Goal: Task Accomplishment & Management: Complete application form

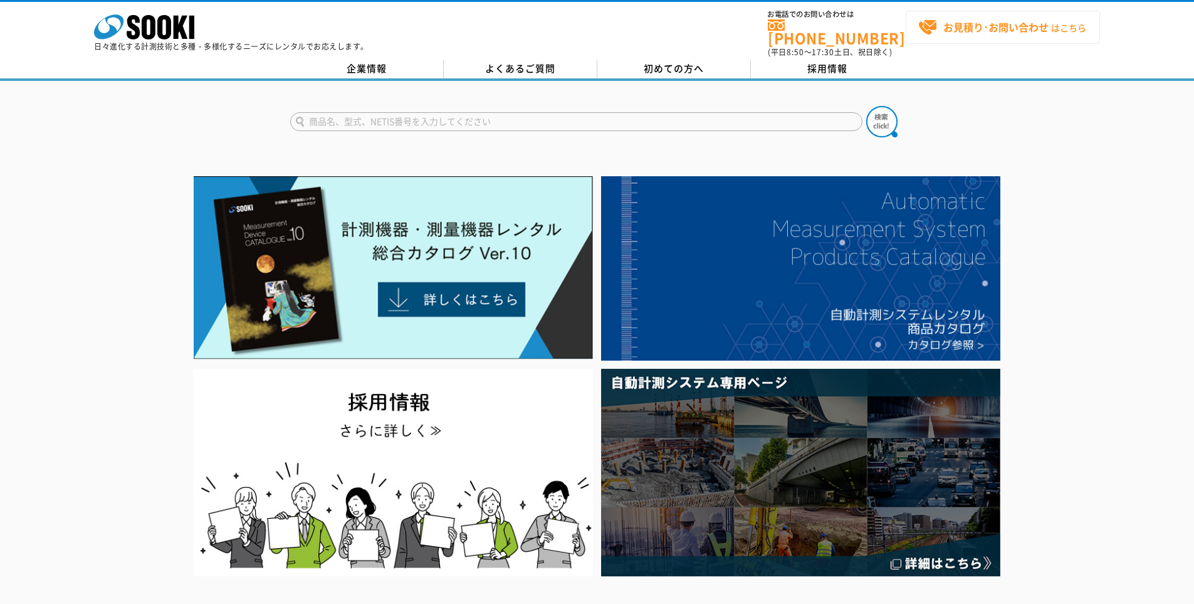
click at [964, 36] on span "お見積り･お問い合わせ はこちら" at bounding box center [1002, 27] width 168 height 19
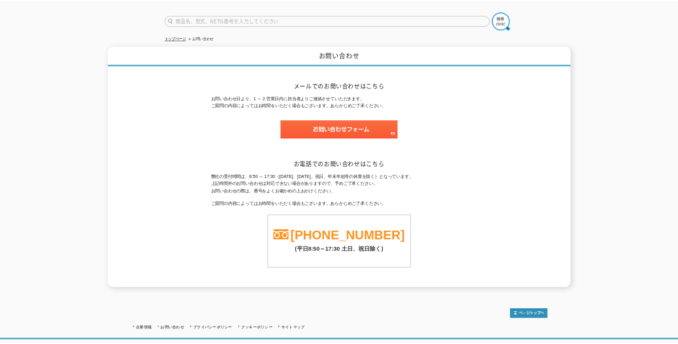
scroll to position [93, 0]
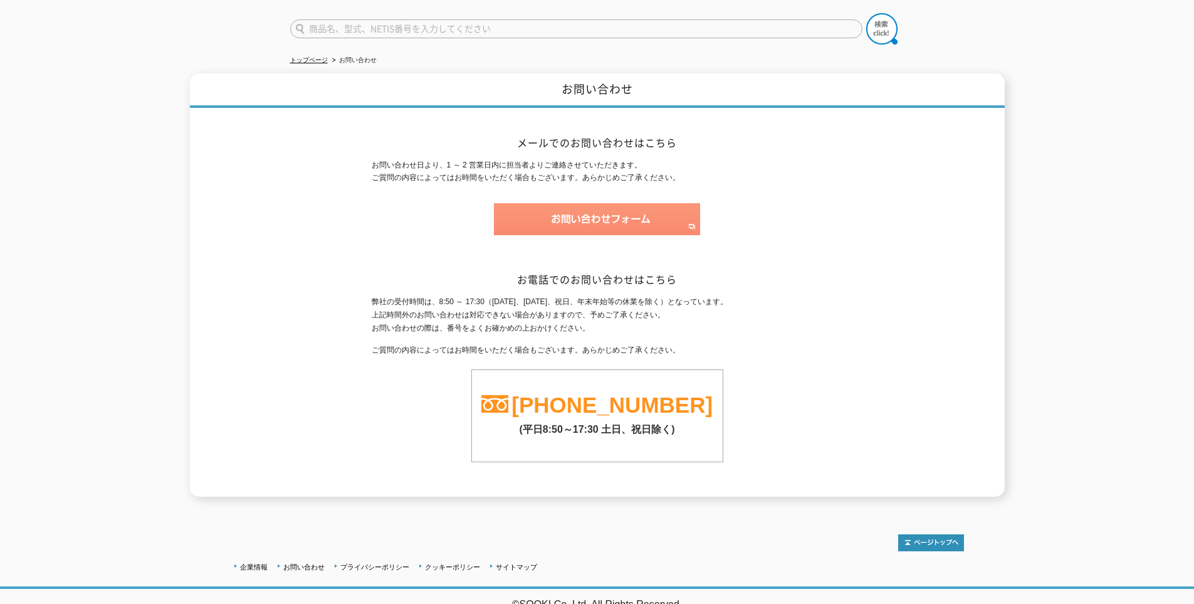
click at [550, 205] on img at bounding box center [597, 219] width 206 height 32
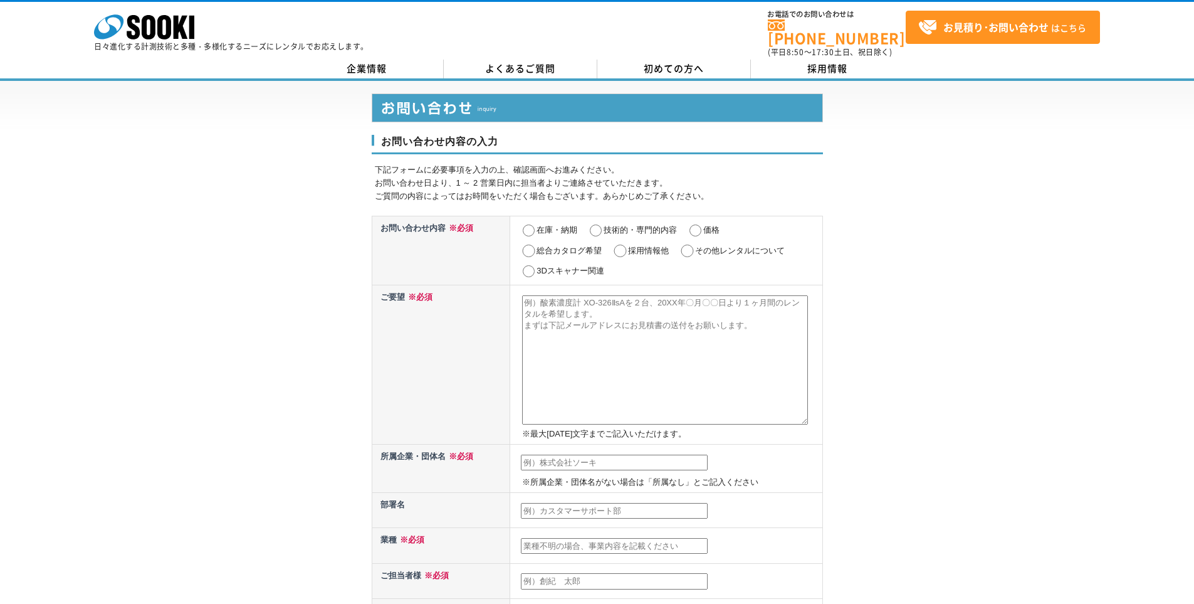
click at [318, 205] on div "お問い合わせ内容の入力 下記フォームに必要事項を入力の上、確認画面へお進みください。 お問い合わせ日より、1 ～ 2 営業日内に担当者よりご連絡させていただき…" at bounding box center [597, 564] width 1194 height 967
click at [994, 136] on div "お問い合わせ内容の入力 下記フォームに必要事項を入力の上、確認画面へお進みください。 お問い合わせ日より、1 ～ 2 営業日内に担当者よりご連絡させていただき…" at bounding box center [597, 564] width 1194 height 967
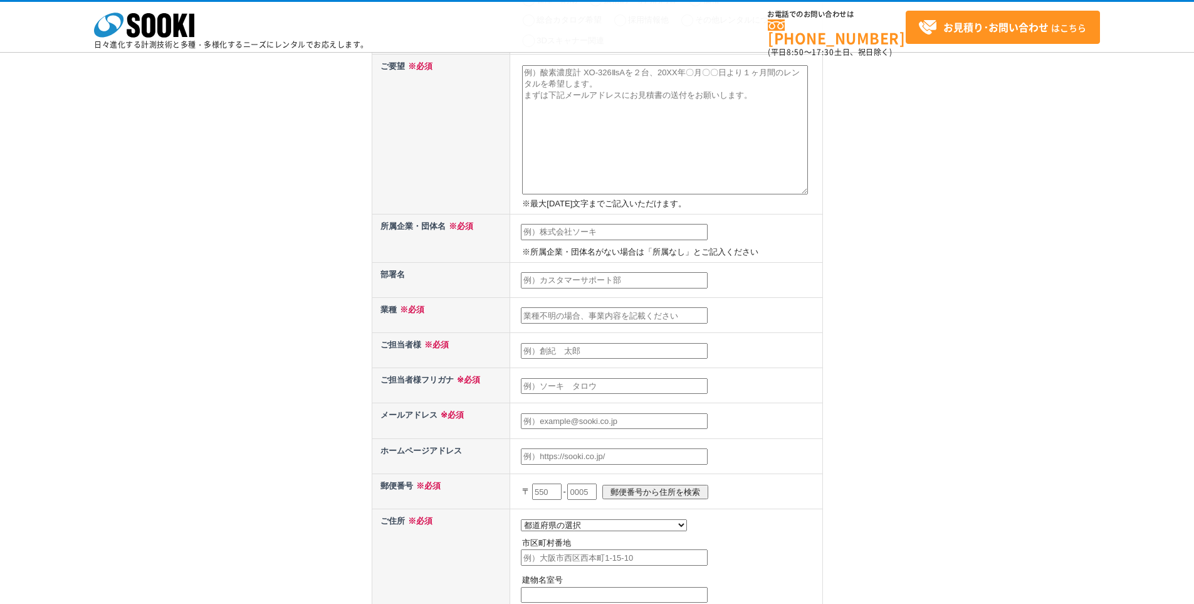
scroll to position [188, 0]
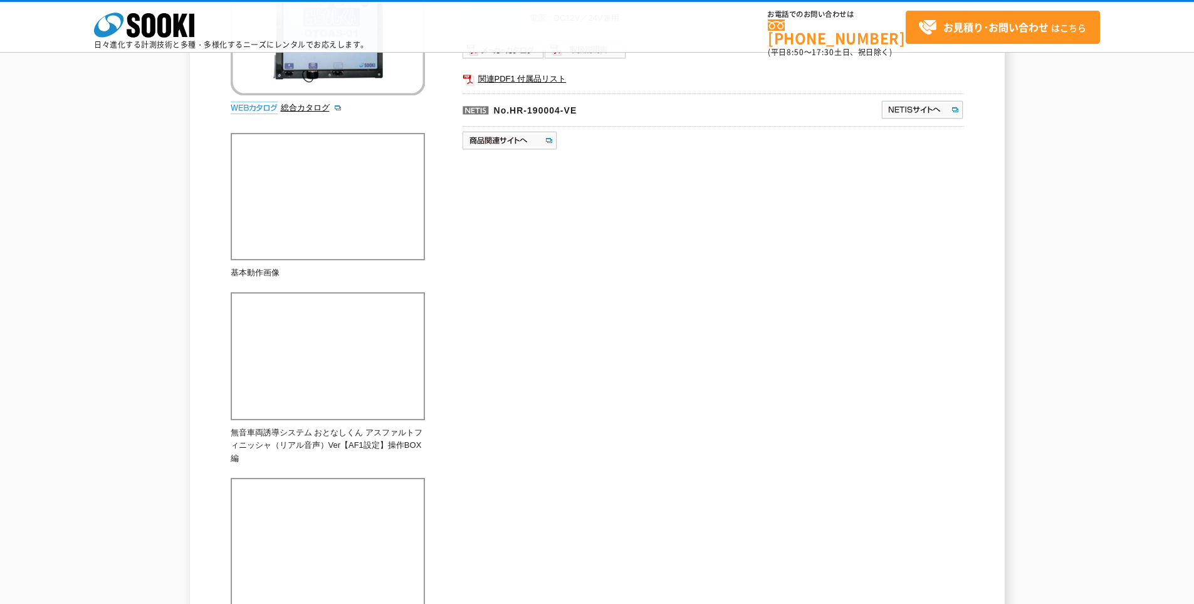
scroll to position [283, 0]
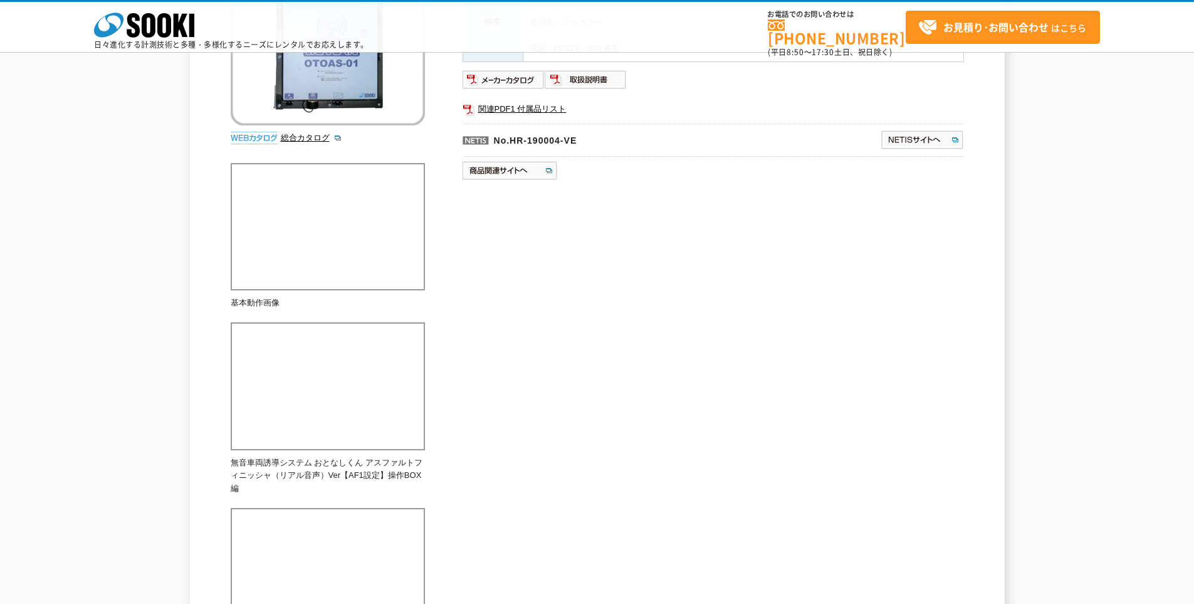
drag, startPoint x: 547, startPoint y: 280, endPoint x: 562, endPoint y: 277, distance: 16.0
drag, startPoint x: 562, startPoint y: 277, endPoint x: 581, endPoint y: 208, distance: 72.1
click at [581, 208] on div "ホイッスル音や重機によるクラクション音などの誘導音が発生させず、無音で車両誘導が可能ですので、夜間工事や周辺環境への配慮が必要な現場でも安心してご利用いただけ…" at bounding box center [598, 459] width 734 height 1186
drag, startPoint x: 581, startPoint y: 208, endPoint x: 581, endPoint y: 218, distance: 10.0
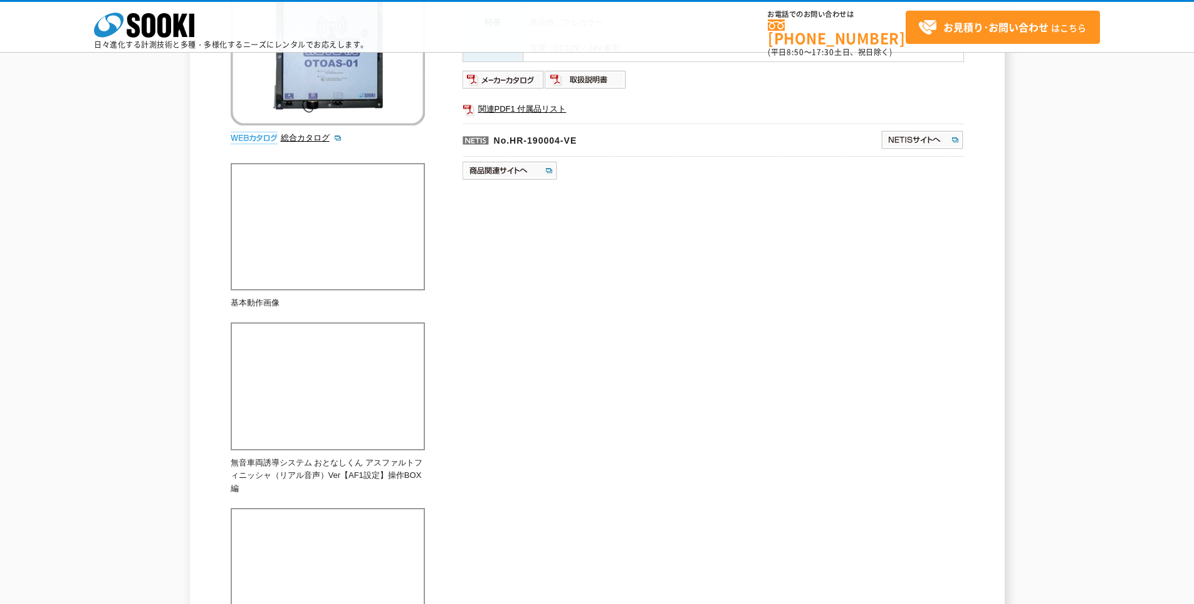
drag, startPoint x: 581, startPoint y: 218, endPoint x: 515, endPoint y: 274, distance: 86.7
click at [515, 274] on div "ホイッスル音や重機によるクラクション音などの誘導音が発生させず、無音で車両誘導が可能ですので、夜間工事や周辺環境への配慮が必要な現場でも安心してご利用いただけ…" at bounding box center [598, 459] width 734 height 1186
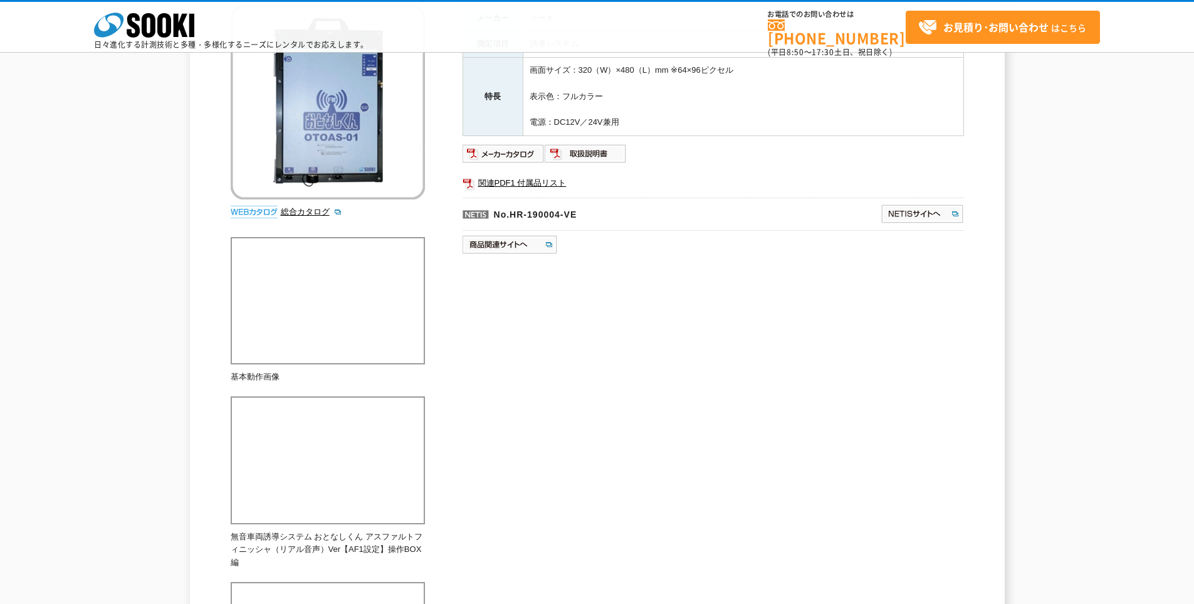
scroll to position [95, 0]
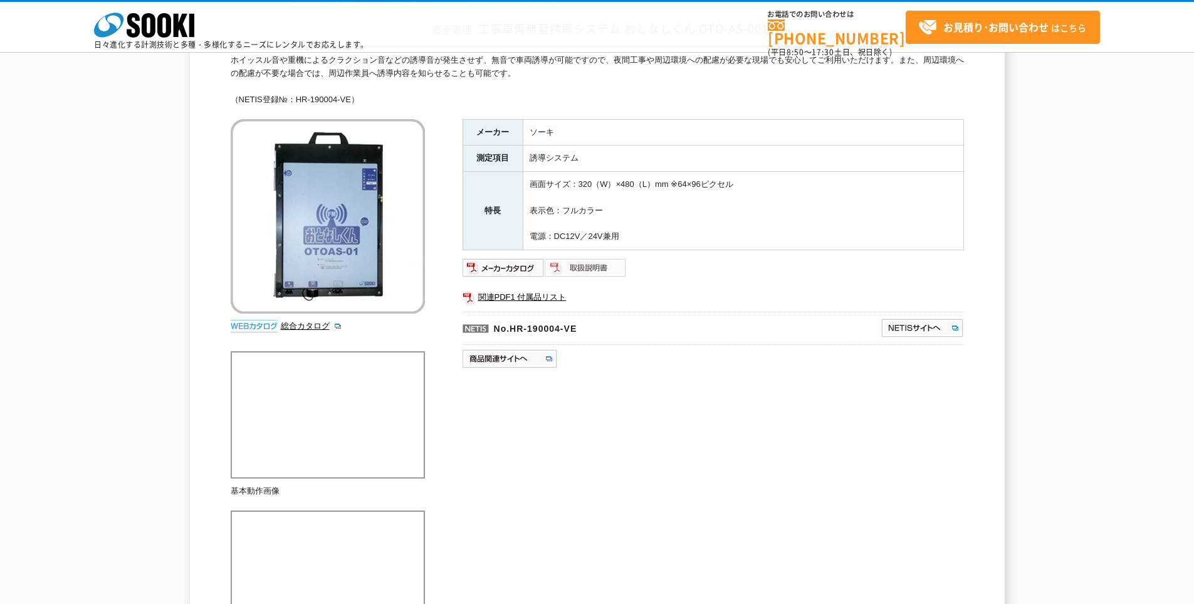
click at [587, 259] on img at bounding box center [586, 268] width 82 height 20
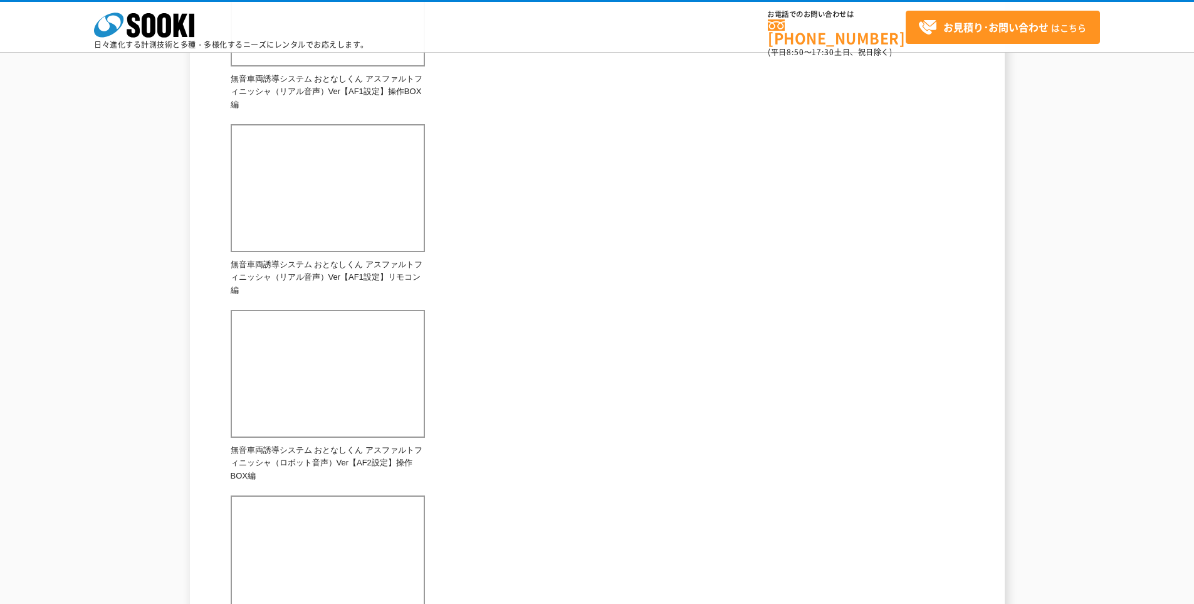
scroll to position [534, 0]
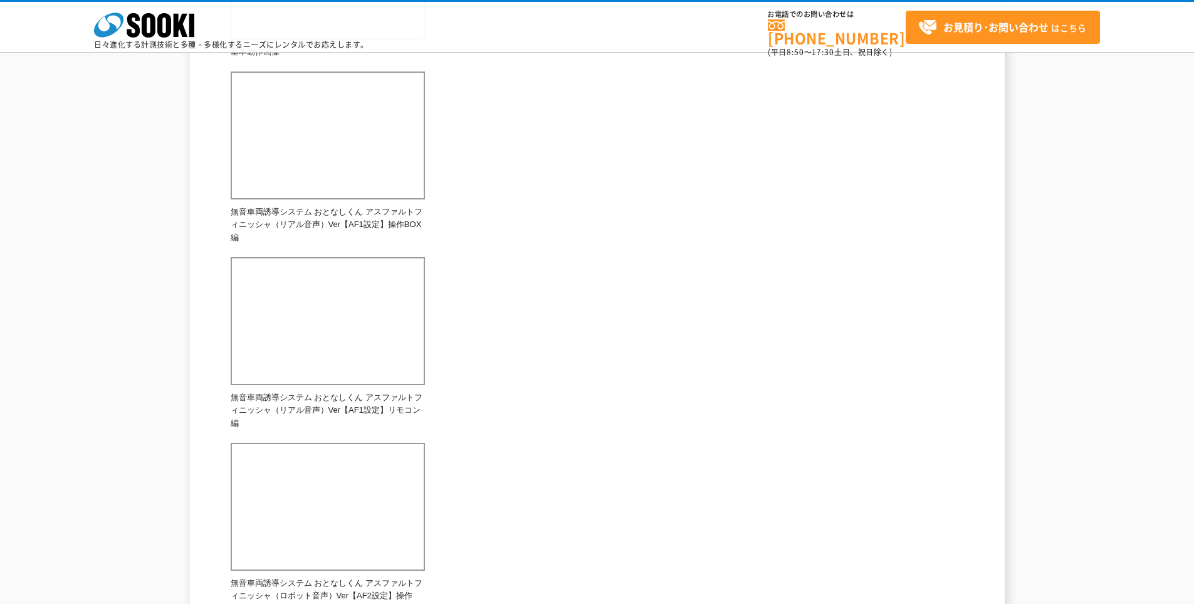
drag, startPoint x: 555, startPoint y: 242, endPoint x: 549, endPoint y: 251, distance: 10.8
drag, startPoint x: 549, startPoint y: 251, endPoint x: 530, endPoint y: 216, distance: 39.6
click at [530, 216] on div "ホイッスル音や重機によるクラクション音などの誘導音が発生させず、無音で車両誘導が可能ですので、夜間工事や周辺環境への配慮が必要な現場でも安心してご利用いただけ…" at bounding box center [598, 208] width 734 height 1186
